Goal: Check status: Check status

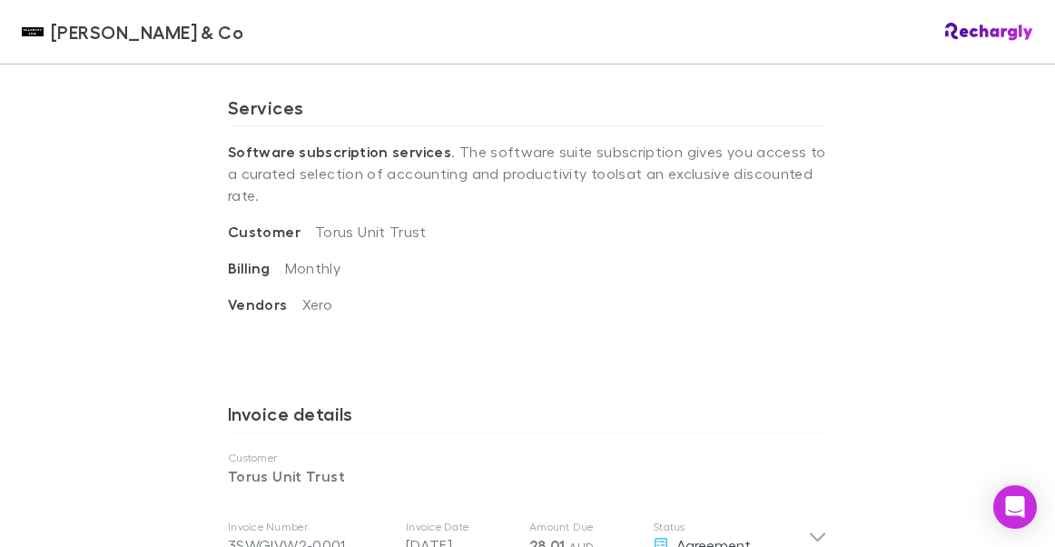
scroll to position [631, 0]
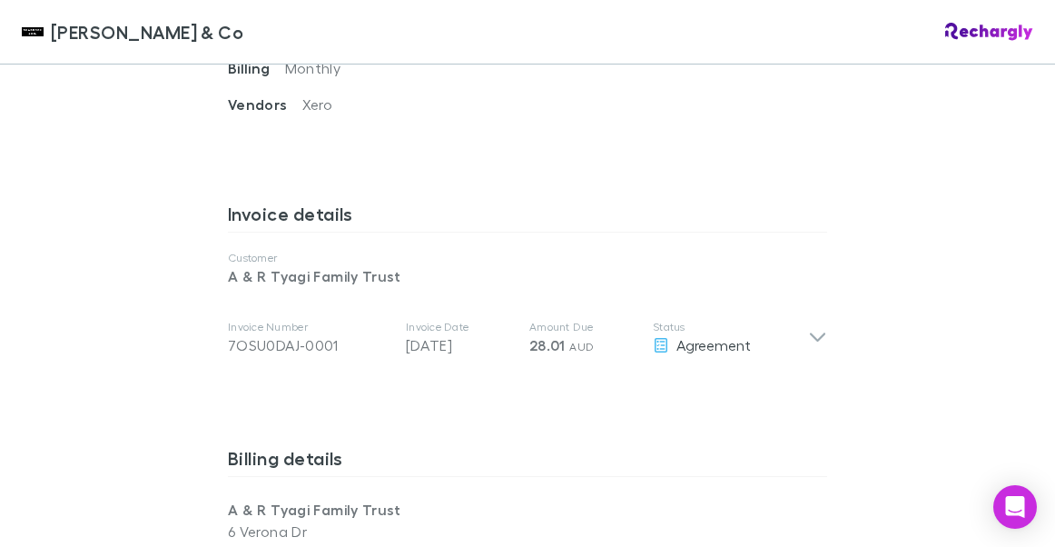
scroll to position [836, 0]
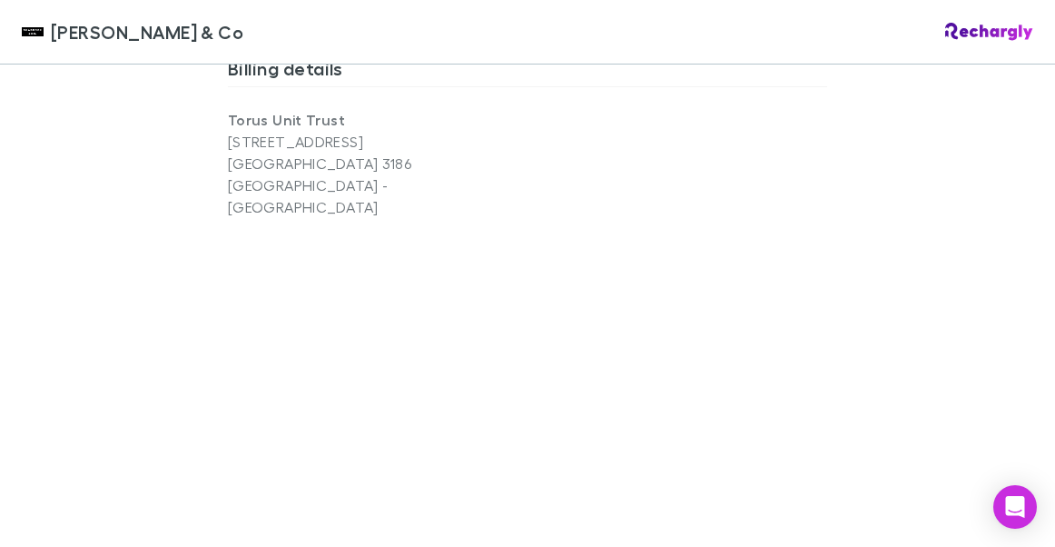
scroll to position [1216, 0]
